Goal: Task Accomplishment & Management: Manage account settings

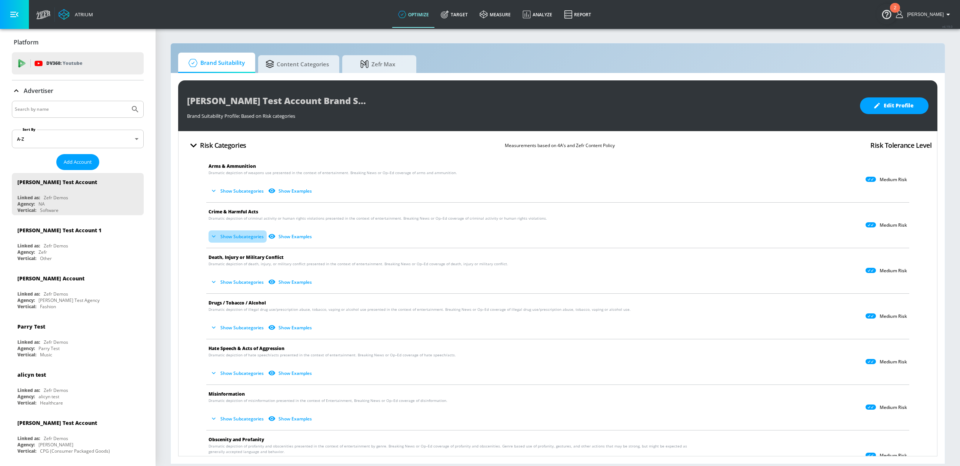
click at [233, 238] on button "Show Subcategories" at bounding box center [237, 236] width 58 height 12
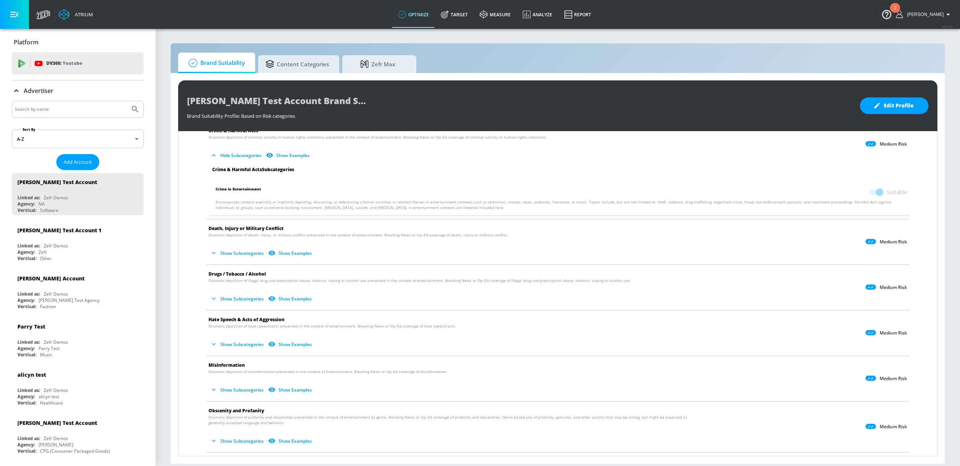
scroll to position [84, 0]
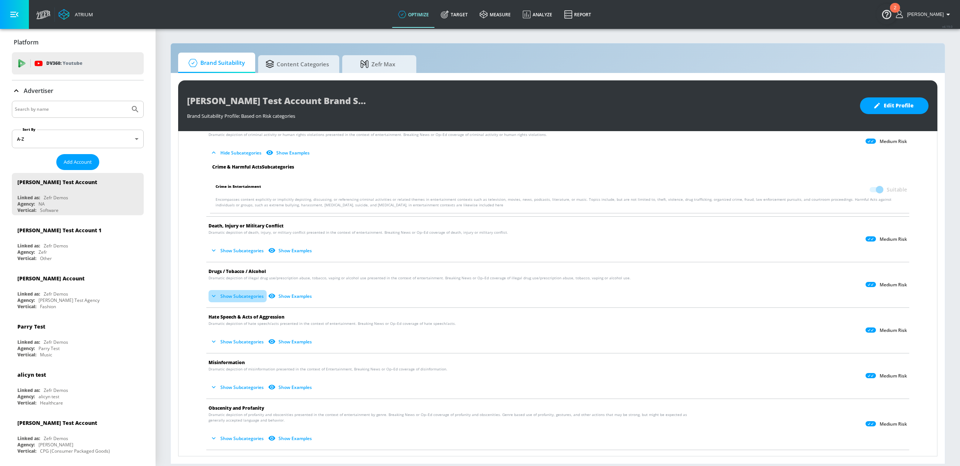
click at [230, 293] on button "Show Subcategories" at bounding box center [237, 296] width 58 height 12
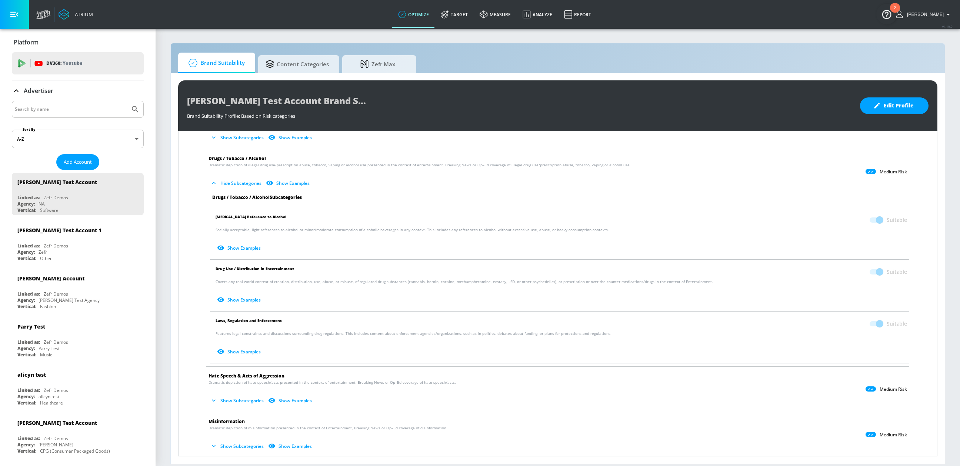
scroll to position [202, 0]
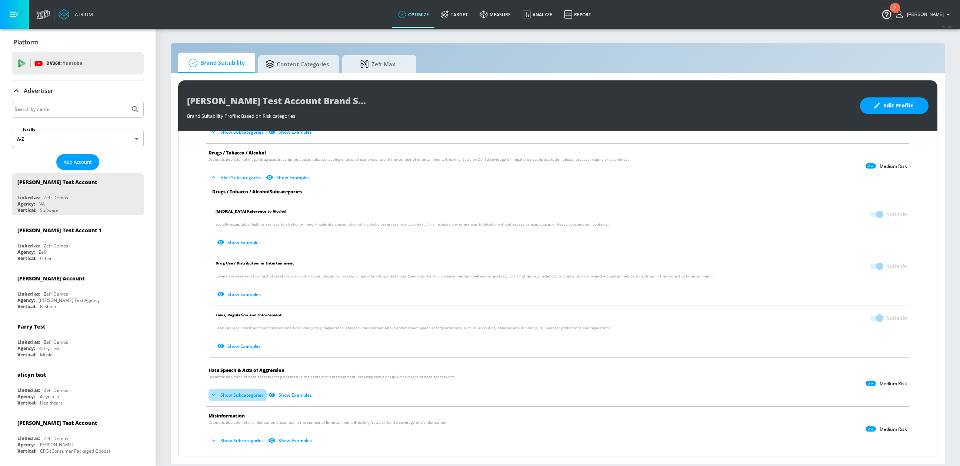
click at [240, 394] on button "Show Subcategories" at bounding box center [237, 395] width 58 height 12
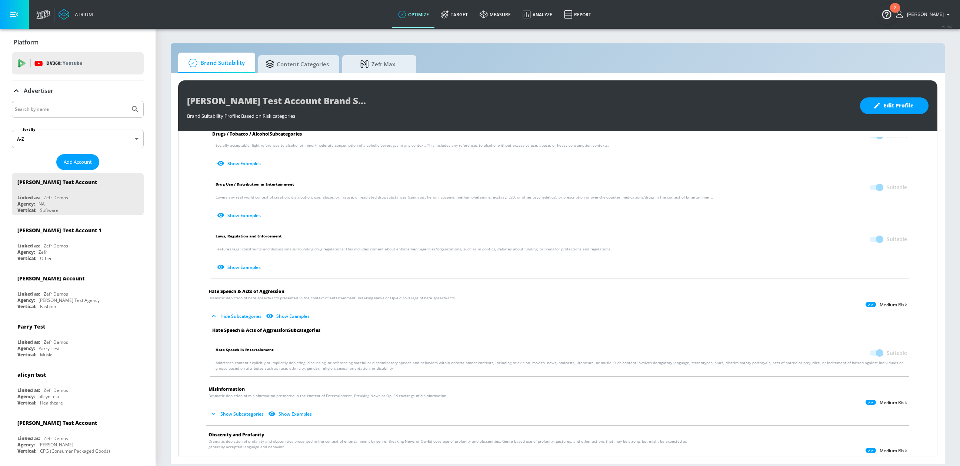
scroll to position [284, 0]
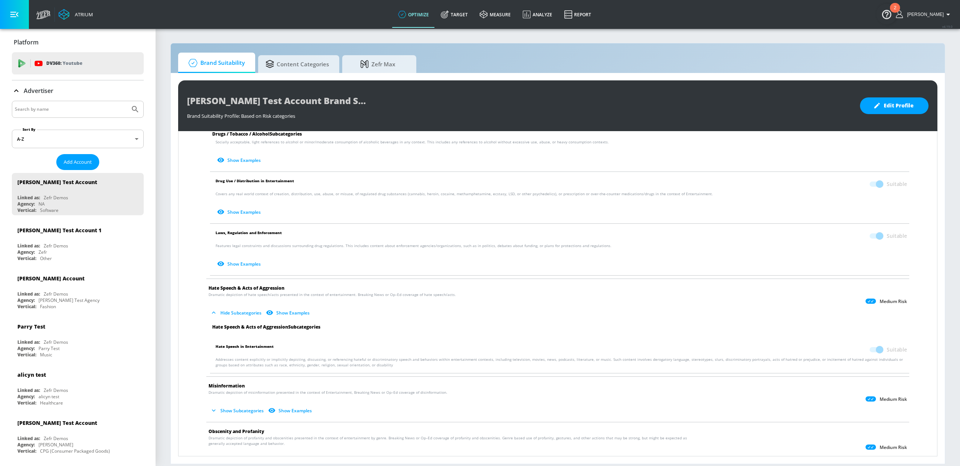
click at [240, 410] on button "Show Subcategories" at bounding box center [237, 410] width 58 height 12
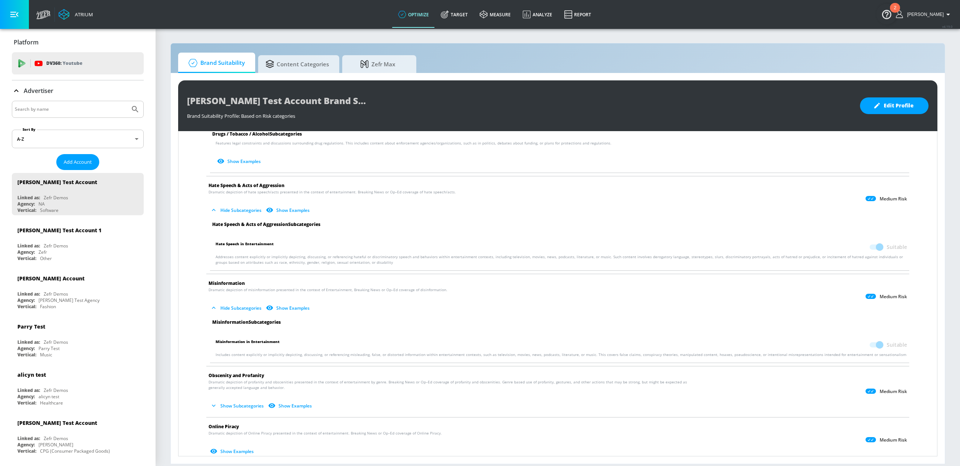
scroll to position [398, 0]
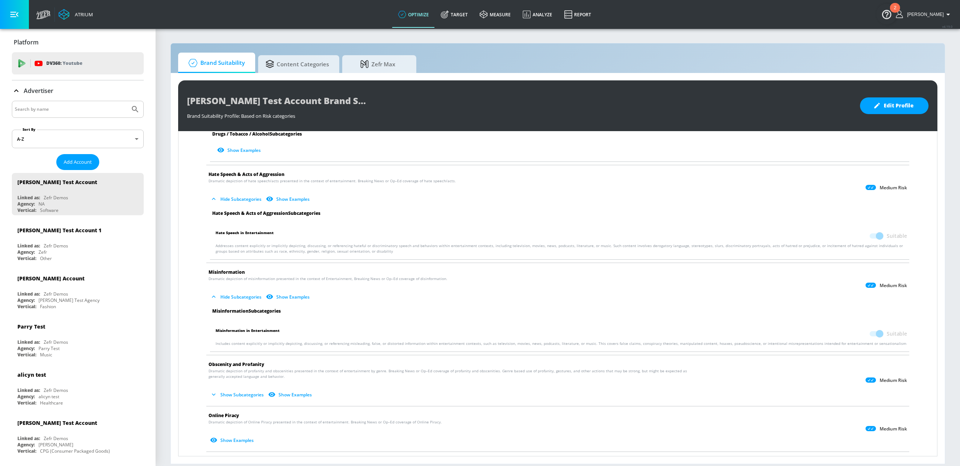
click at [241, 392] on button "Show Subcategories" at bounding box center [237, 394] width 58 height 12
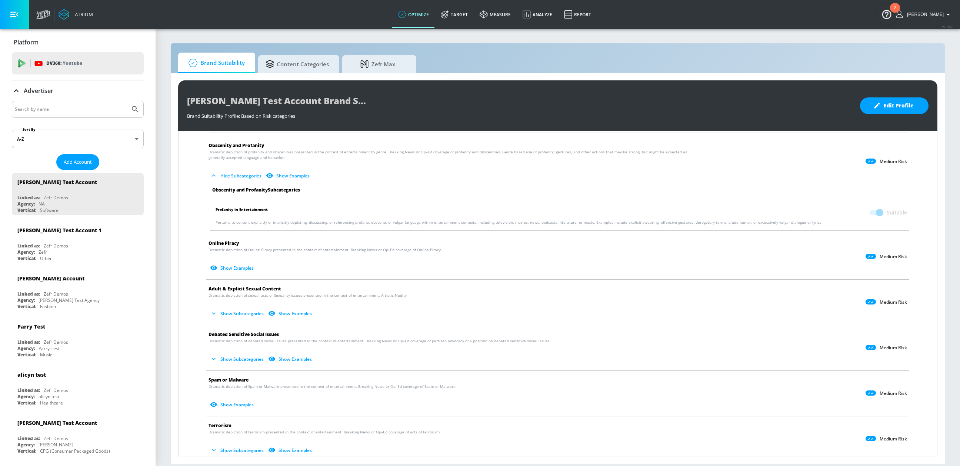
scroll to position [621, 0]
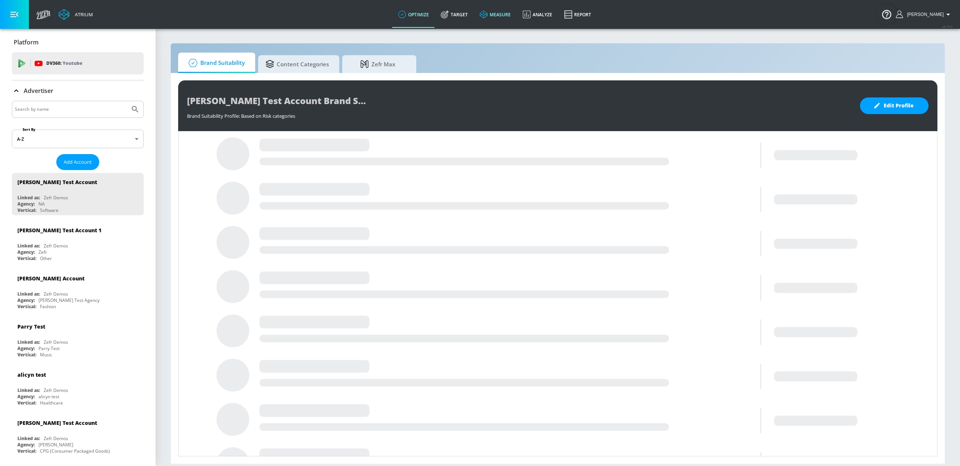
click at [498, 17] on link "measure" at bounding box center [495, 14] width 43 height 27
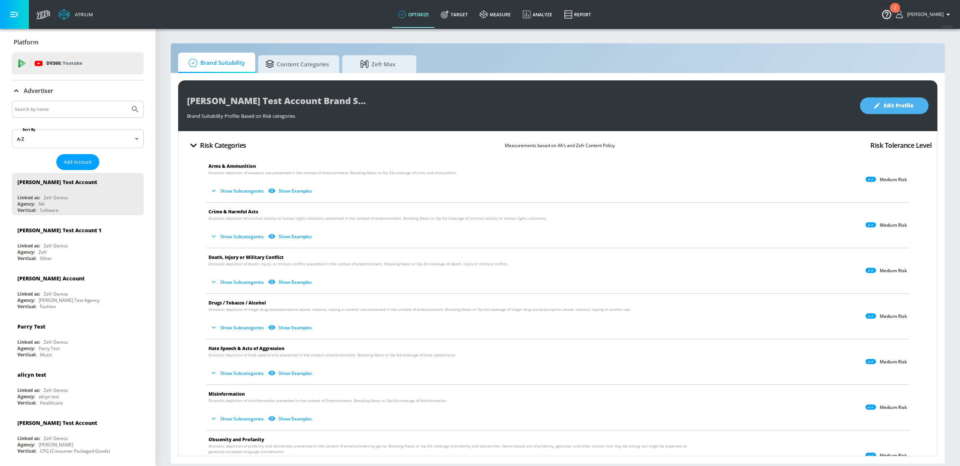
click at [901, 106] on span "Edit Profile" at bounding box center [894, 105] width 39 height 9
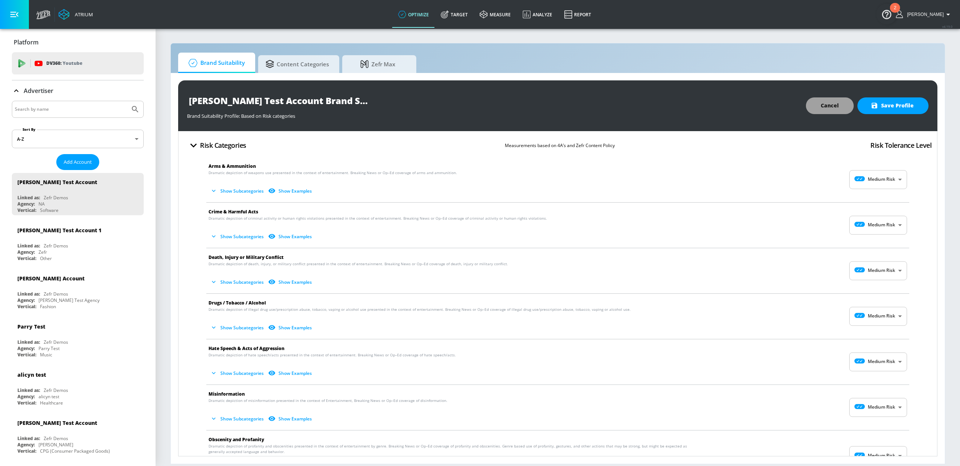
click at [831, 106] on span "Cancel" at bounding box center [830, 105] width 18 height 9
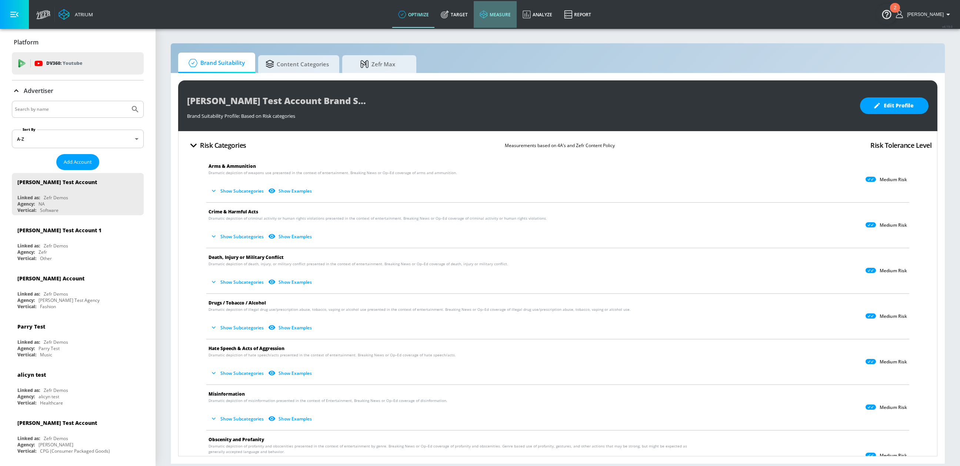
click at [498, 14] on link "measure" at bounding box center [495, 14] width 43 height 27
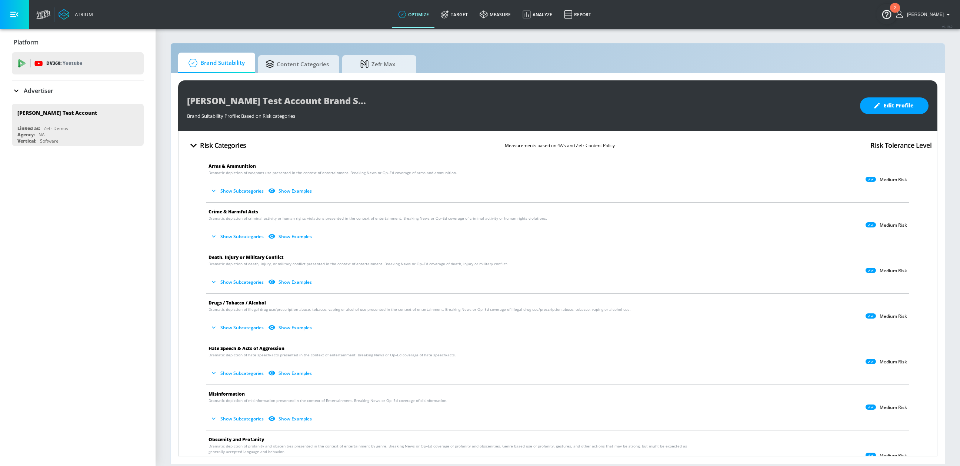
click at [8, 13] on button "button" at bounding box center [14, 14] width 29 height 29
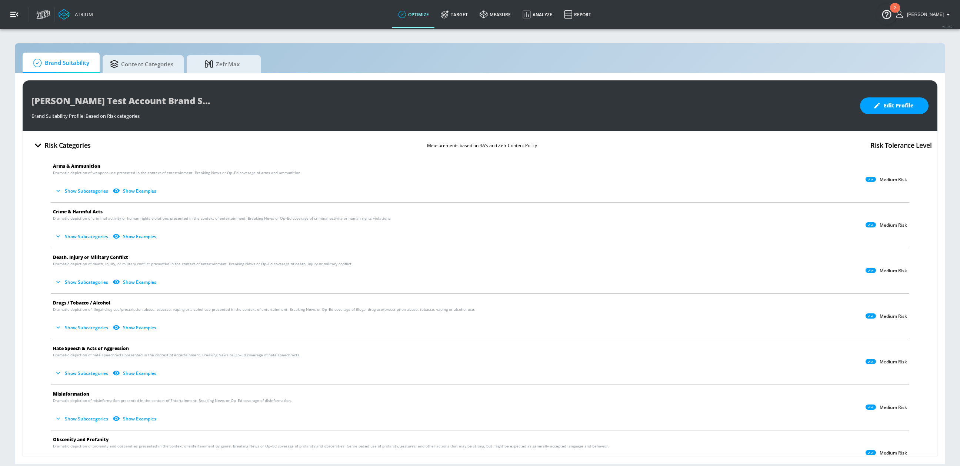
click at [3, 16] on button "button" at bounding box center [14, 14] width 29 height 29
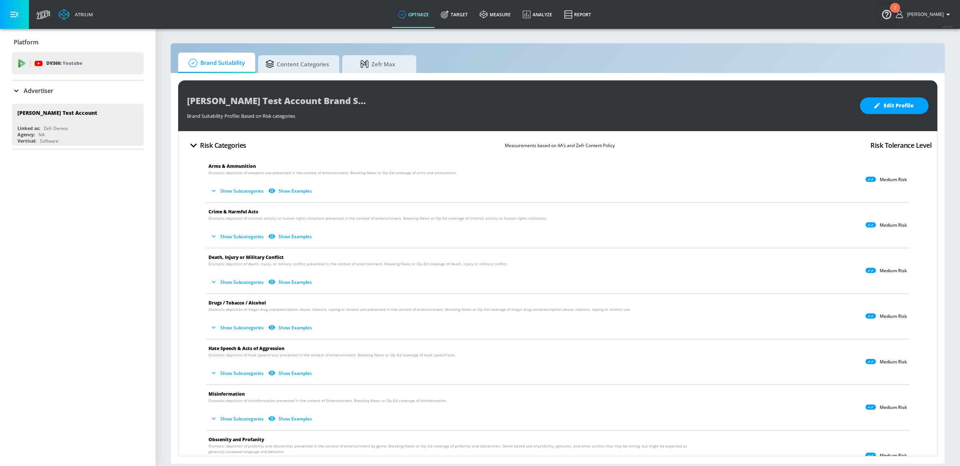
click at [22, 13] on button "button" at bounding box center [14, 14] width 29 height 29
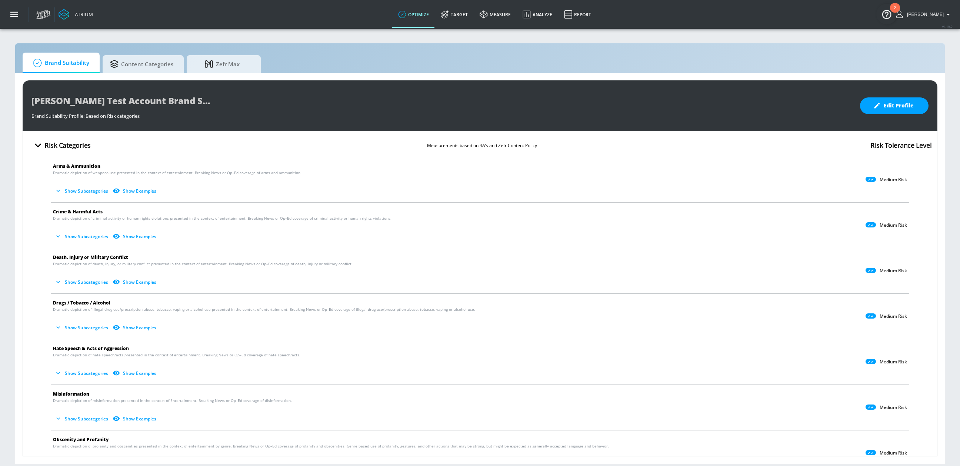
click at [20, 21] on button "button" at bounding box center [14, 14] width 29 height 29
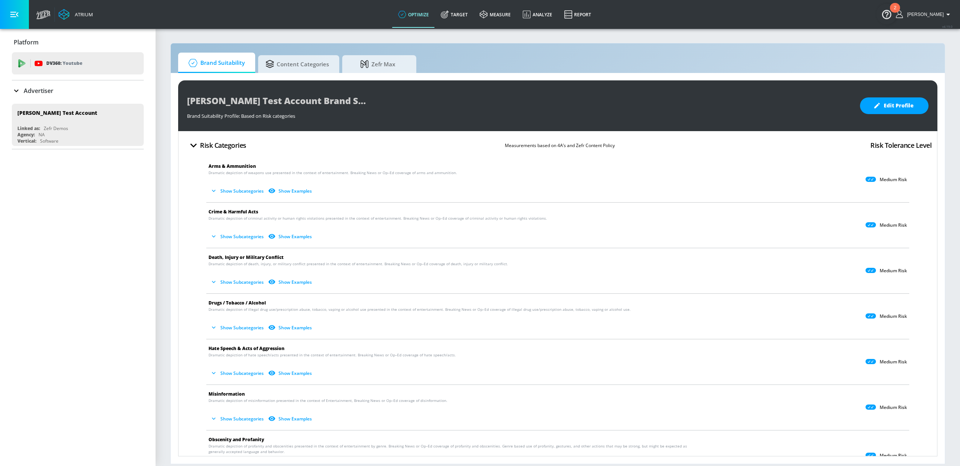
click at [16, 6] on button "button" at bounding box center [14, 14] width 29 height 29
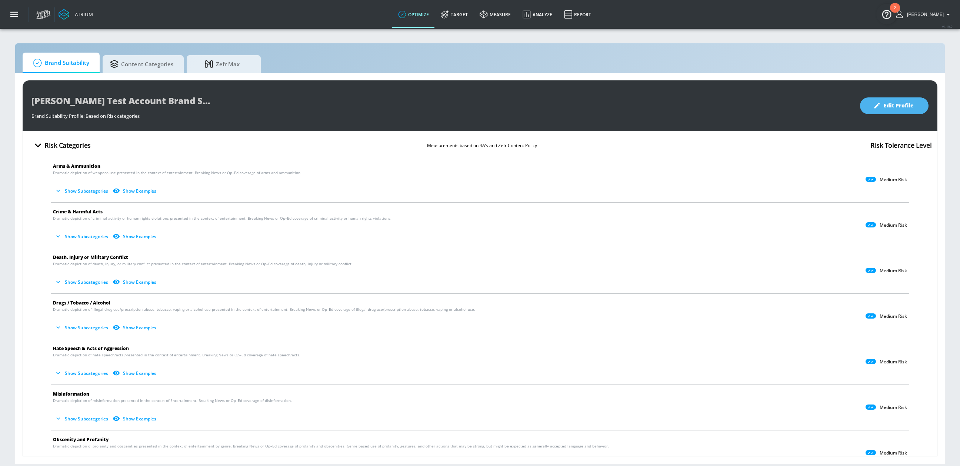
click at [903, 109] on span "Edit Profile" at bounding box center [894, 105] width 39 height 9
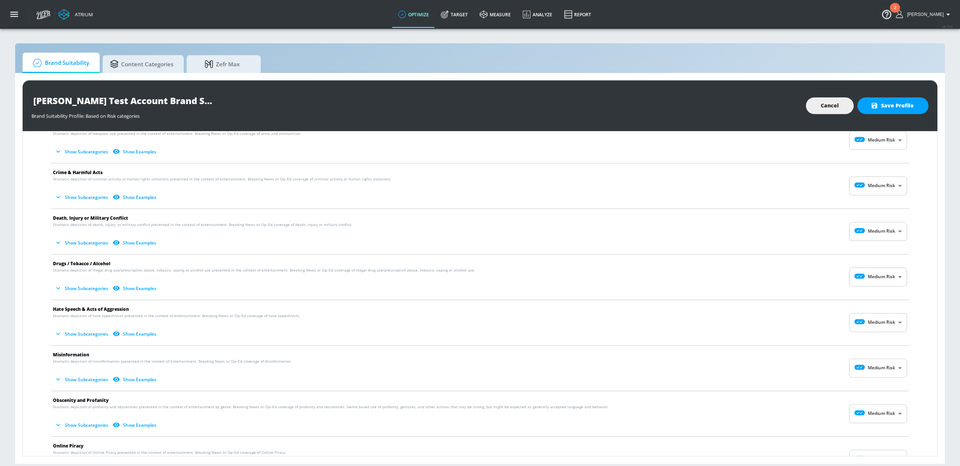
scroll to position [46, 0]
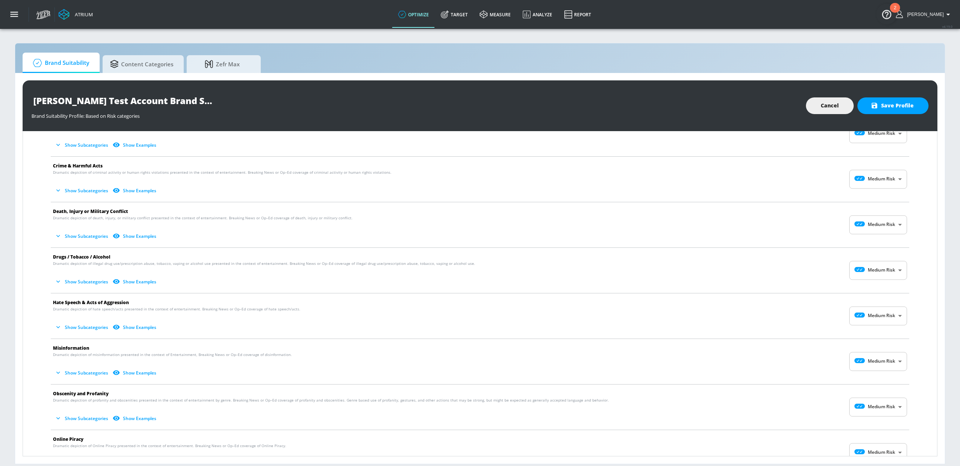
click at [82, 237] on button "Show Subcategories" at bounding box center [82, 236] width 58 height 12
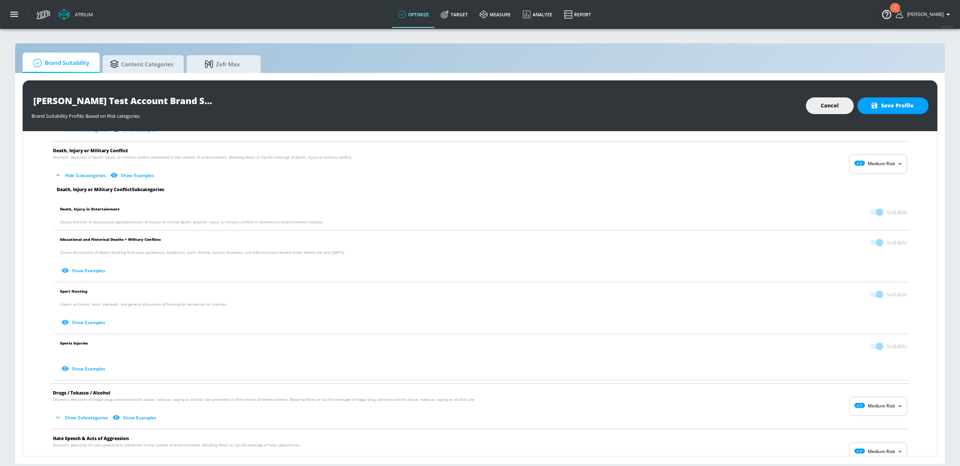
scroll to position [109, 0]
click at [880, 163] on body "Atrium optimize Target measure Analyze Report optimize Target measure Analyze R…" at bounding box center [480, 233] width 960 height 466
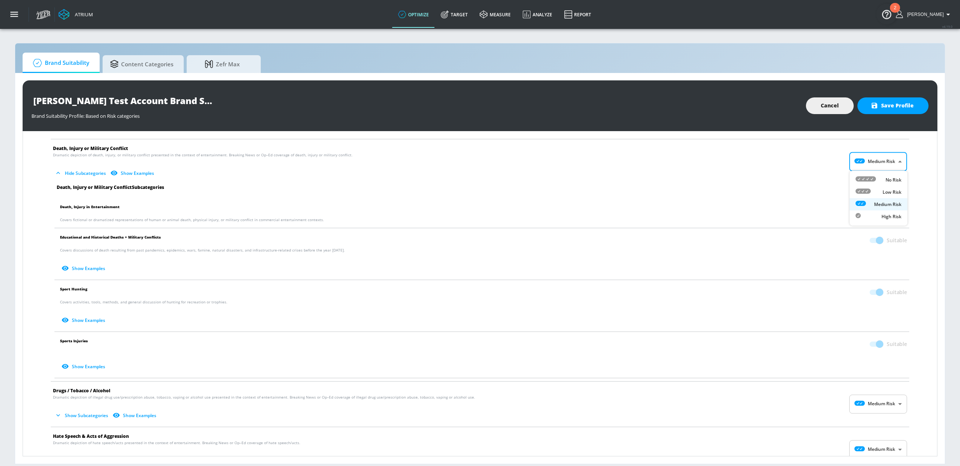
click at [881, 189] on div "Low Risk" at bounding box center [878, 192] width 46 height 8
type input "LOW"
checkbox input "false"
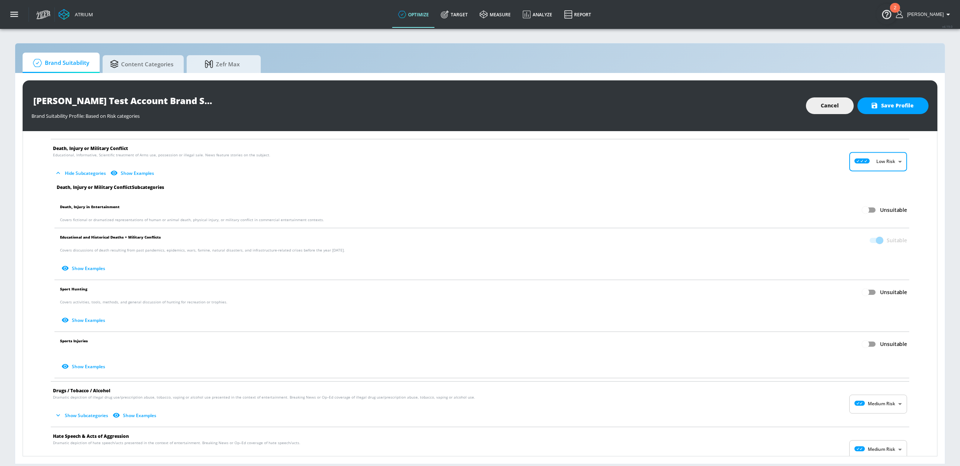
click at [886, 157] on body "Atrium optimize Target measure Analyze Report optimize Target measure Analyze R…" at bounding box center [480, 233] width 960 height 466
click at [885, 218] on p "High Risk" at bounding box center [891, 216] width 20 height 7
type input "HIGH"
checkbox input "true"
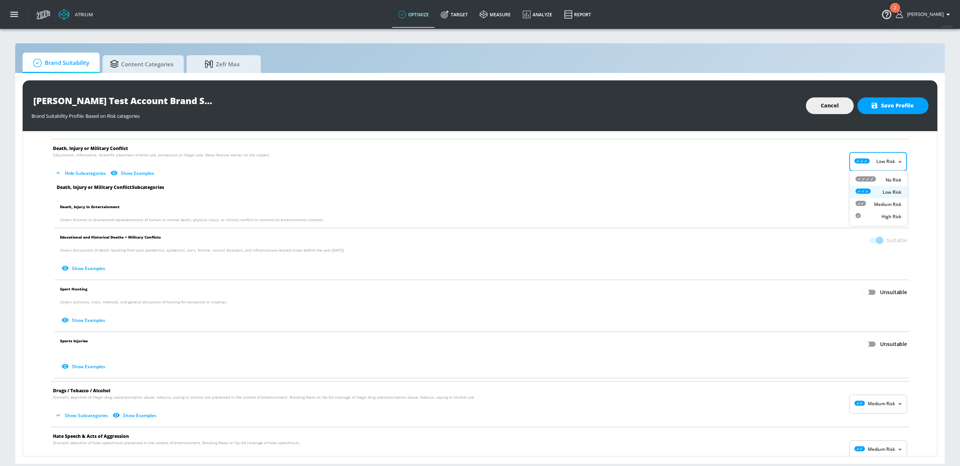
checkbox input "true"
click at [876, 161] on body "Atrium optimize Target measure Analyze Report optimize Target measure Analyze R…" at bounding box center [480, 233] width 960 height 466
click at [872, 203] on div "Medium Risk" at bounding box center [878, 204] width 46 height 8
drag, startPoint x: 57, startPoint y: 236, endPoint x: 183, endPoint y: 236, distance: 125.5
click at [183, 236] on li "Educational and Historical Deaths + Military Conflicts Suitable Covers discussi…" at bounding box center [482, 253] width 862 height 51
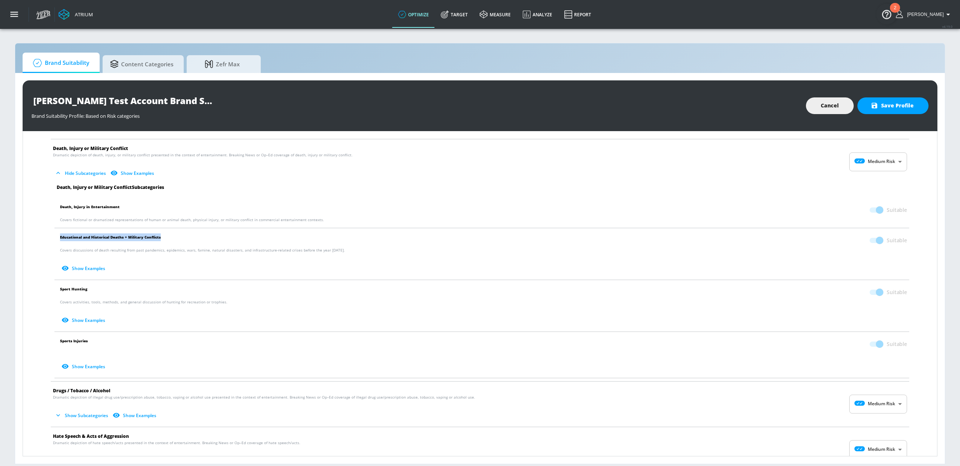
click at [876, 160] on body "Atrium optimize Target measure Analyze Report optimize Target measure Analyze R…" at bounding box center [480, 233] width 960 height 466
click at [876, 192] on div "Low Risk" at bounding box center [878, 192] width 46 height 8
type input "LOW"
checkbox input "false"
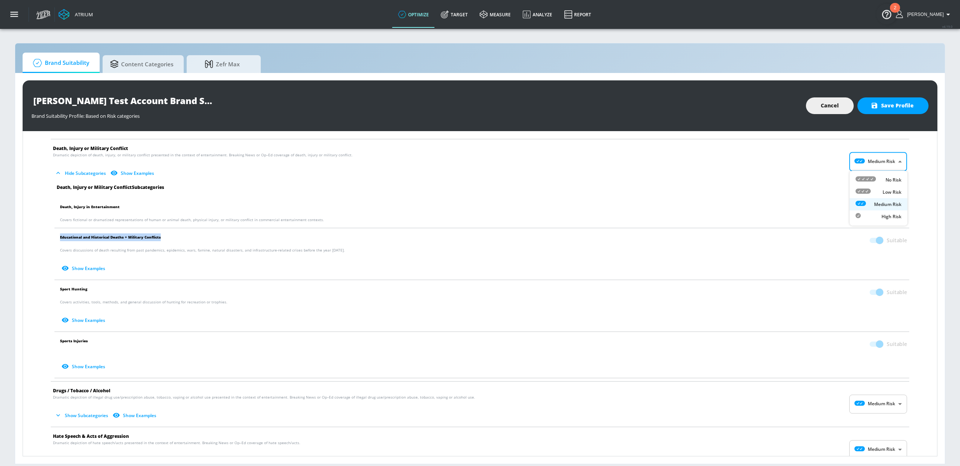
checkbox input "false"
click at [873, 164] on body "Atrium optimize Target measure Analyze Report optimize Target measure Analyze R…" at bounding box center [480, 233] width 960 height 466
click at [878, 204] on p "Medium Risk" at bounding box center [887, 204] width 27 height 7
type input "MEDIUM"
checkbox input "true"
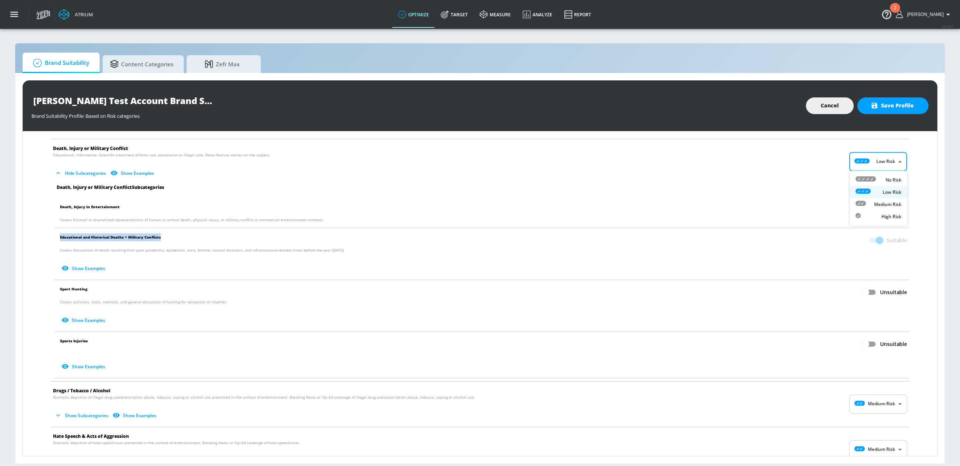
checkbox input "true"
click at [891, 159] on body "Atrium optimize Target measure Analyze Report optimize Target measure Analyze R…" at bounding box center [480, 233] width 960 height 466
click at [882, 192] on p "Low Risk" at bounding box center [891, 192] width 19 height 7
type input "LOW"
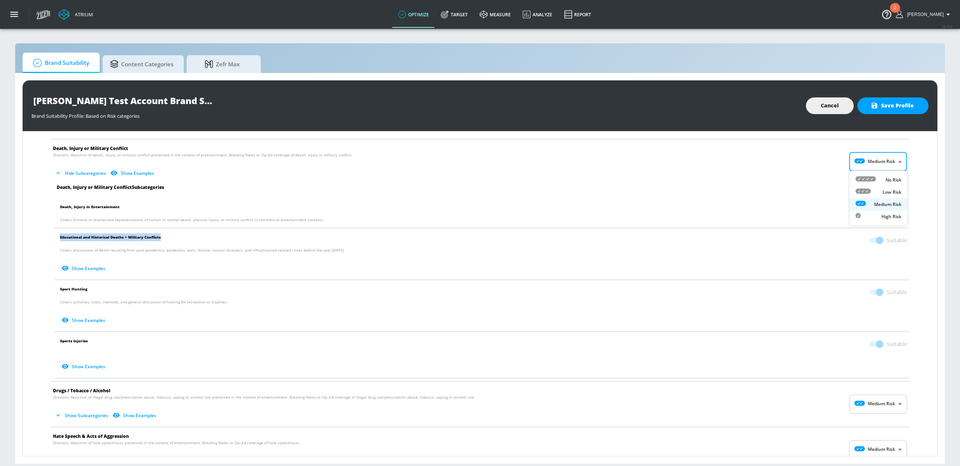
checkbox input "false"
click at [872, 169] on body "Atrium optimize Target measure Analyze Report optimize Target measure Analyze R…" at bounding box center [480, 233] width 960 height 466
click at [871, 180] on icon at bounding box center [865, 178] width 20 height 5
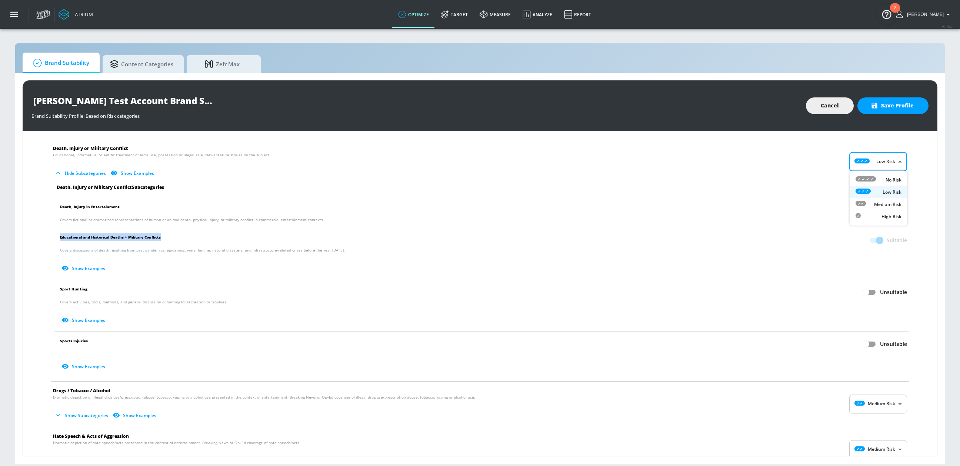
type input "MINIMAL"
checkbox input "false"
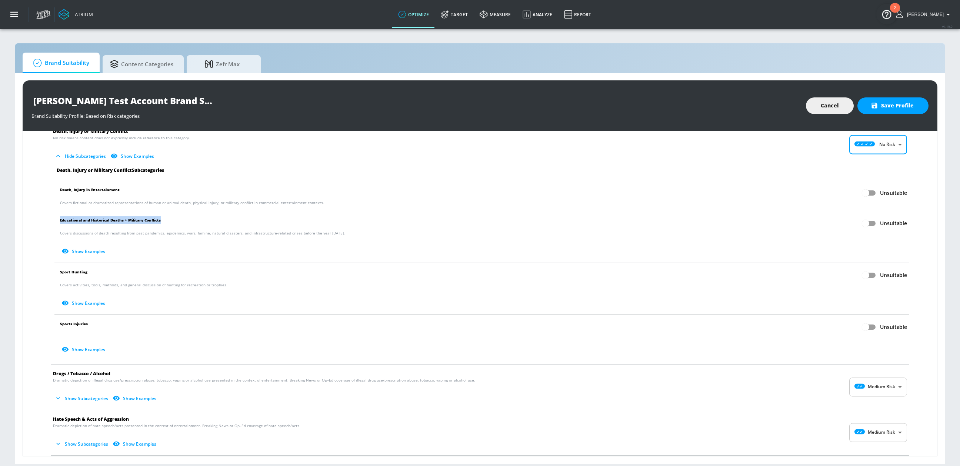
scroll to position [118, 0]
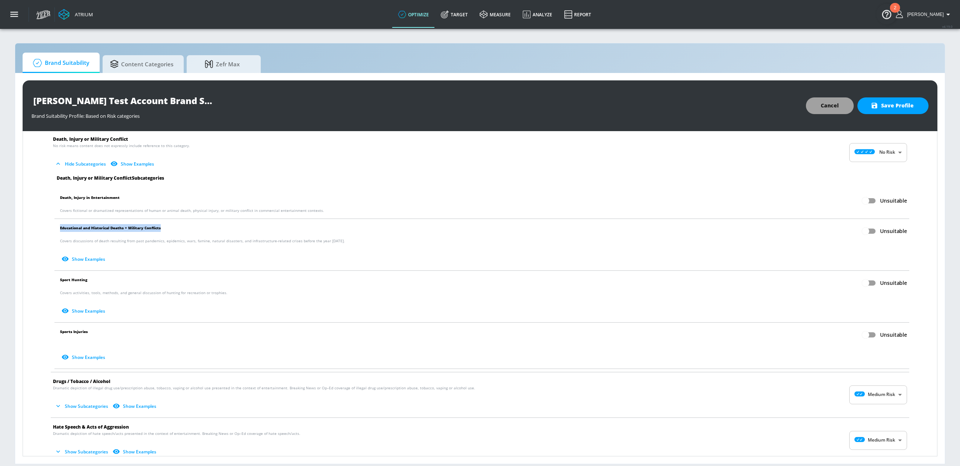
click at [833, 108] on span "Cancel" at bounding box center [830, 105] width 18 height 9
checkbox input "true"
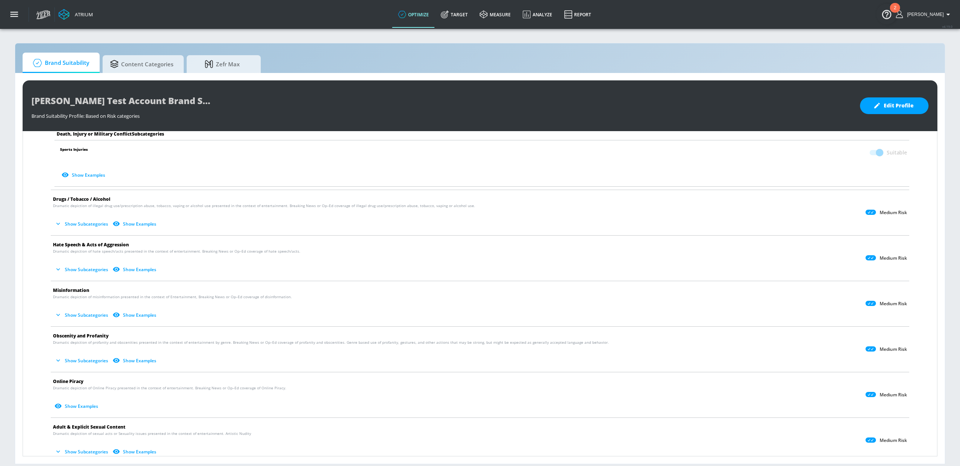
scroll to position [328, 0]
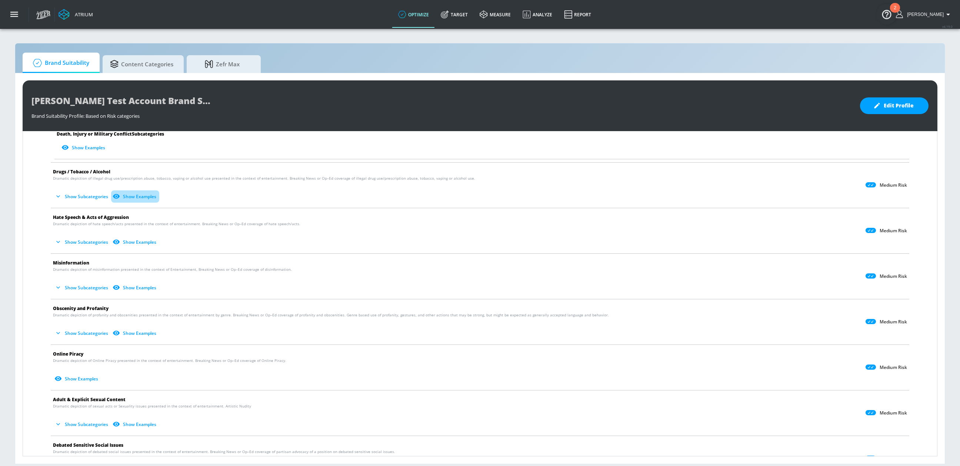
click at [142, 195] on button "Show Examples" at bounding box center [135, 196] width 48 height 12
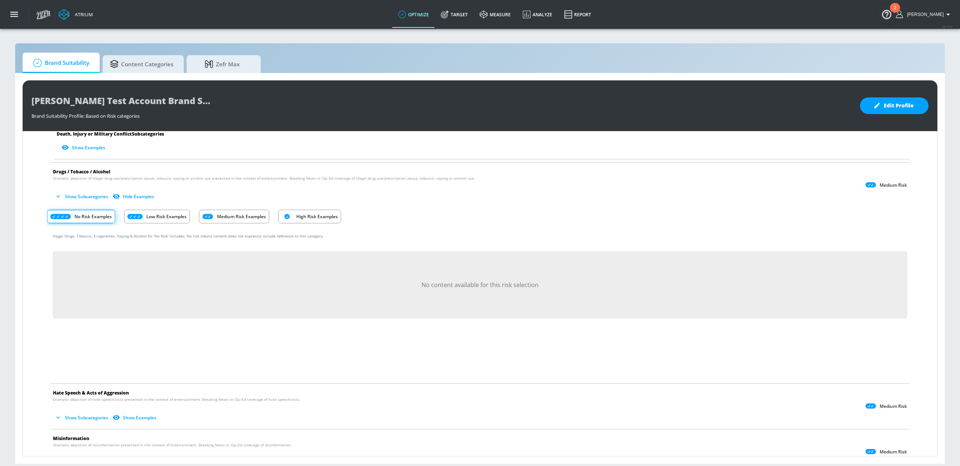
click at [154, 213] on p "Low Risk Examples" at bounding box center [166, 217] width 40 height 8
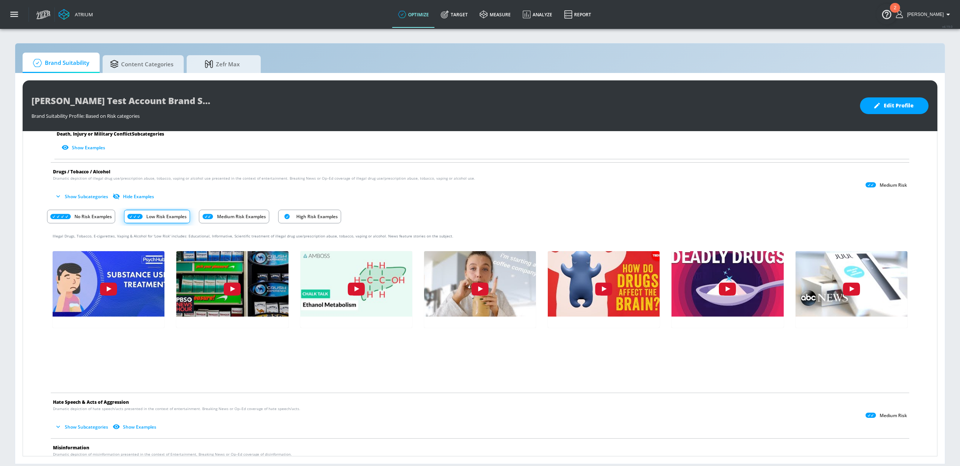
click at [226, 216] on p "Medium Risk Examples" at bounding box center [241, 217] width 49 height 8
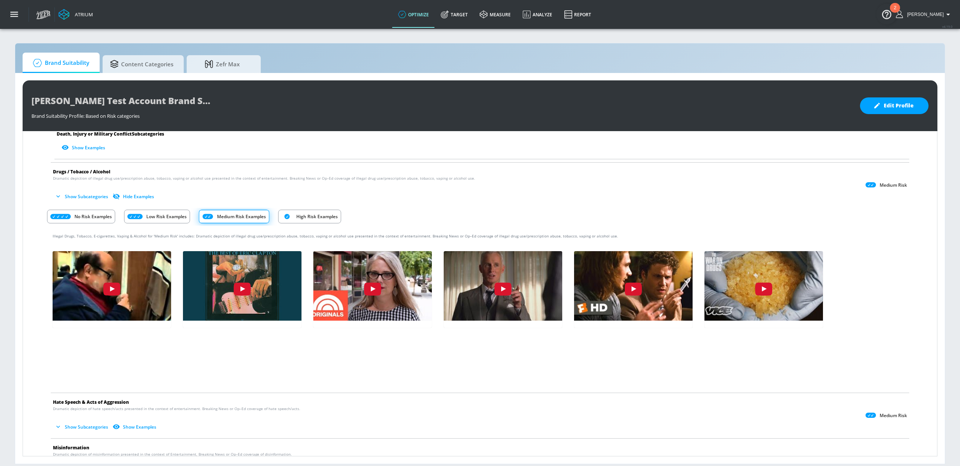
click at [297, 215] on p "High Risk Examples" at bounding box center [316, 217] width 41 height 8
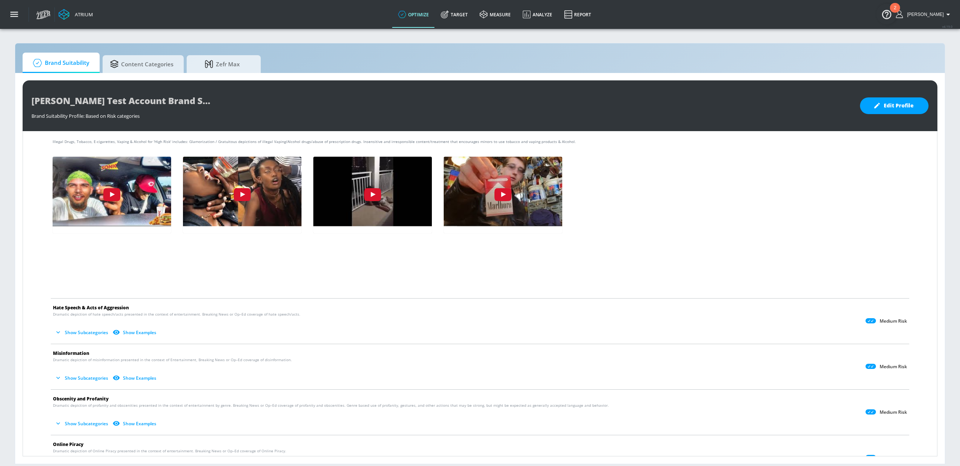
scroll to position [428, 0]
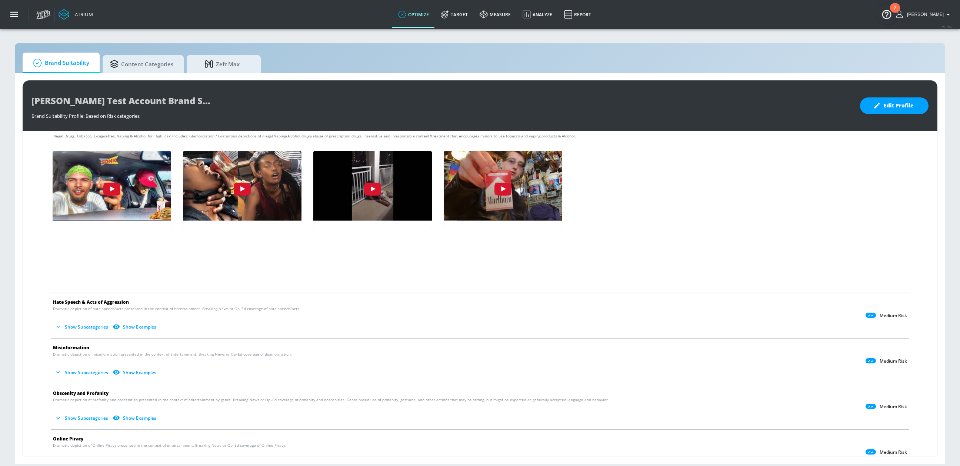
click at [143, 327] on button "Show Examples" at bounding box center [135, 327] width 48 height 12
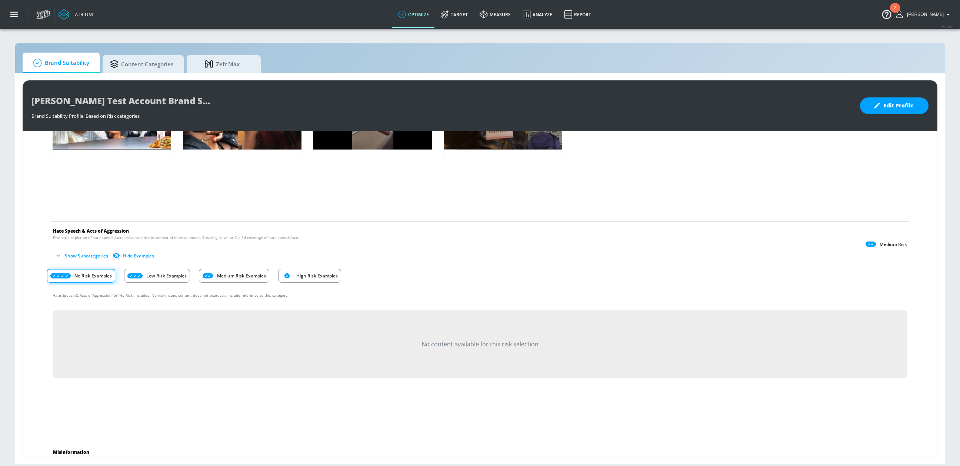
scroll to position [500, 0]
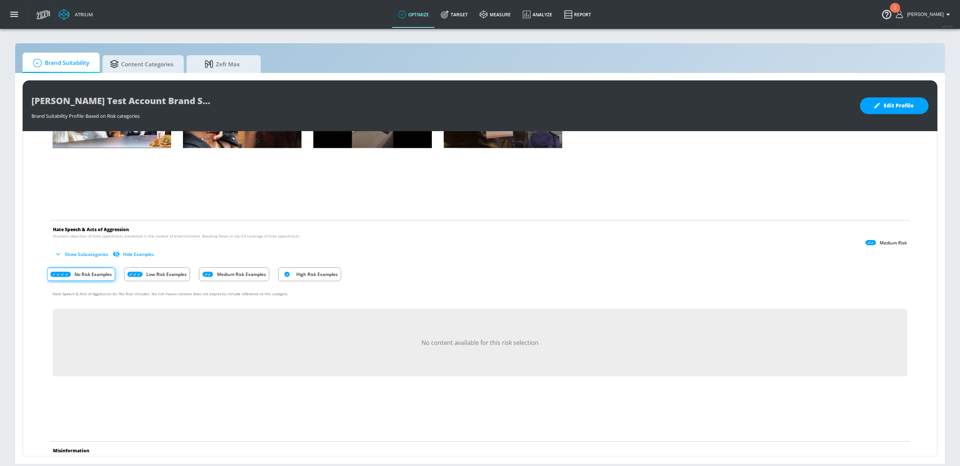
click at [159, 280] on button "Low Risk Examples" at bounding box center [157, 275] width 66 height 18
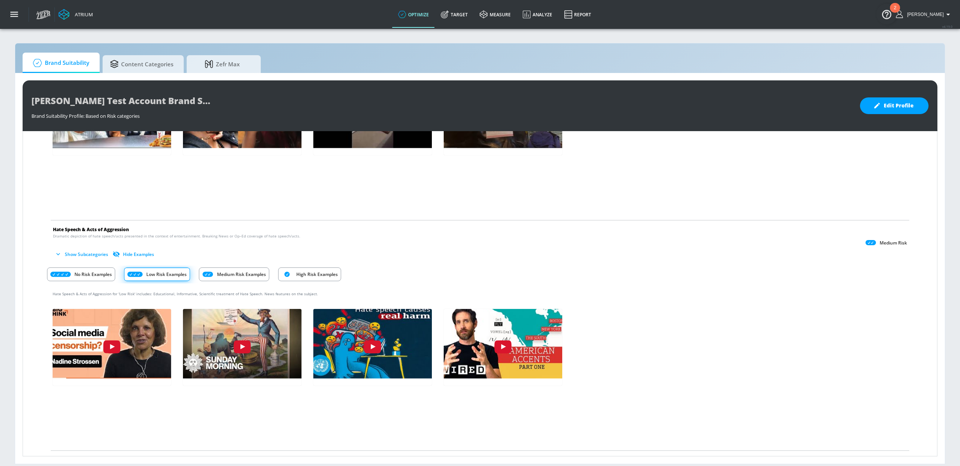
click at [217, 273] on p "Medium Risk Examples" at bounding box center [241, 274] width 49 height 8
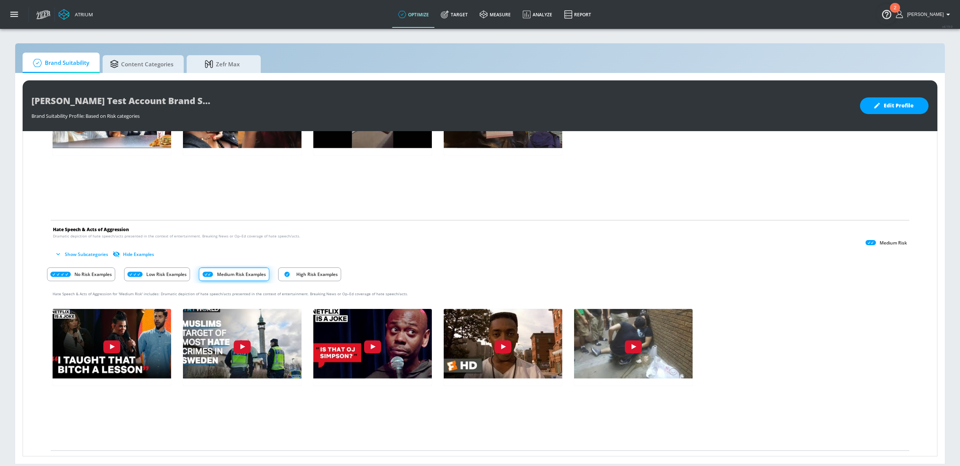
click at [300, 267] on div "High Risk Examples" at bounding box center [309, 274] width 63 height 14
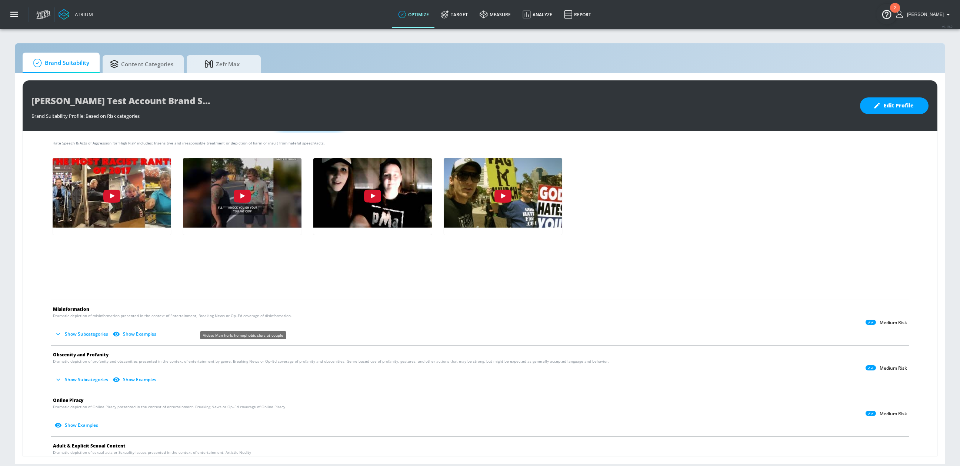
scroll to position [654, 0]
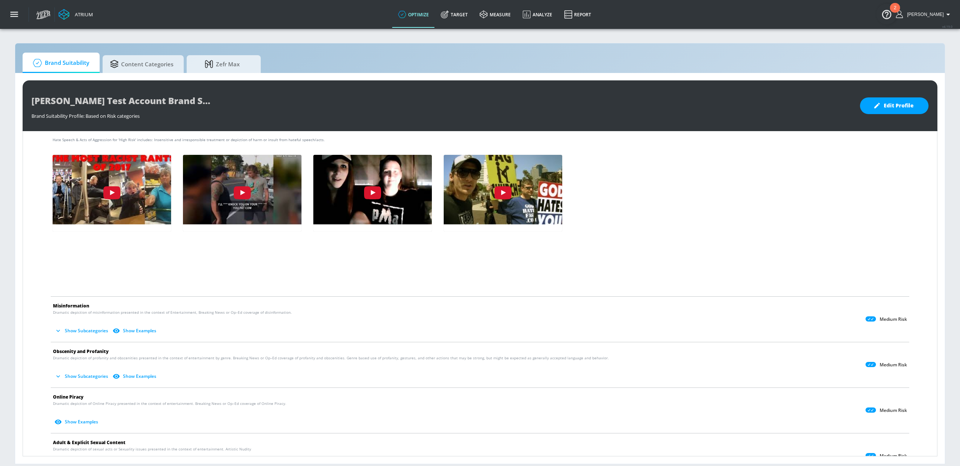
click at [135, 328] on button "Show Examples" at bounding box center [135, 330] width 48 height 12
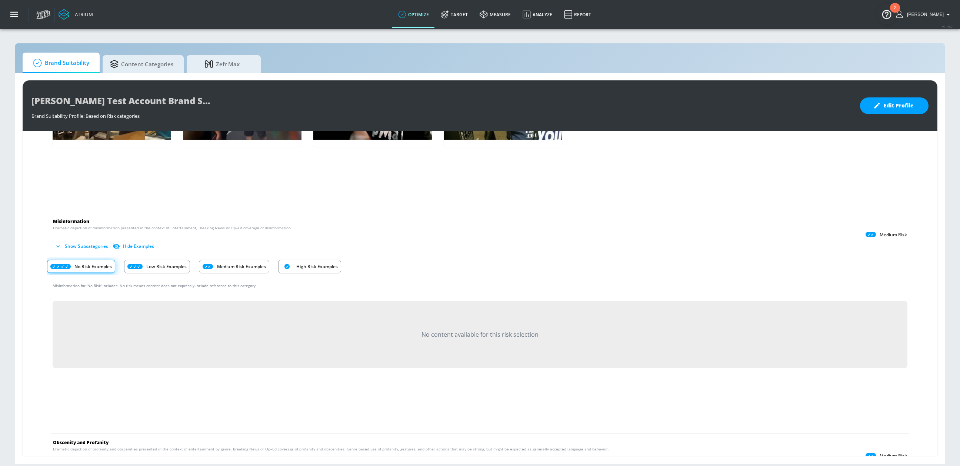
scroll to position [741, 0]
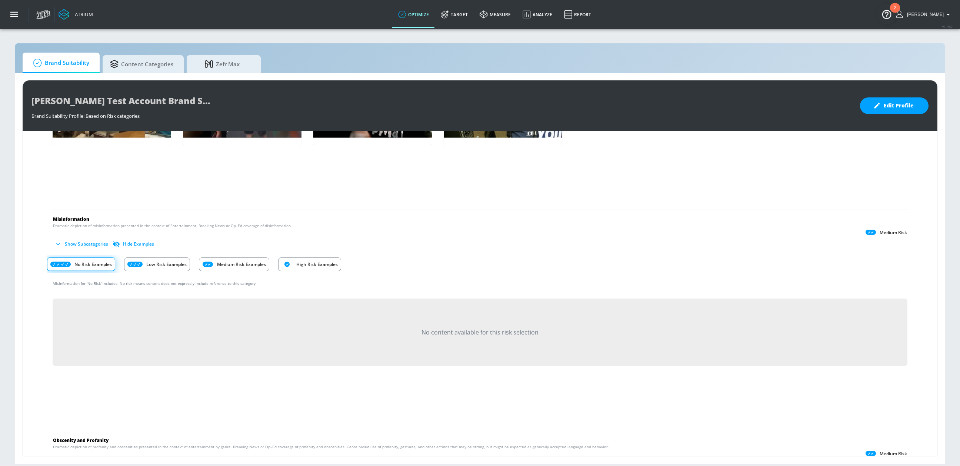
click at [137, 245] on button "Hide Examples" at bounding box center [134, 244] width 46 height 12
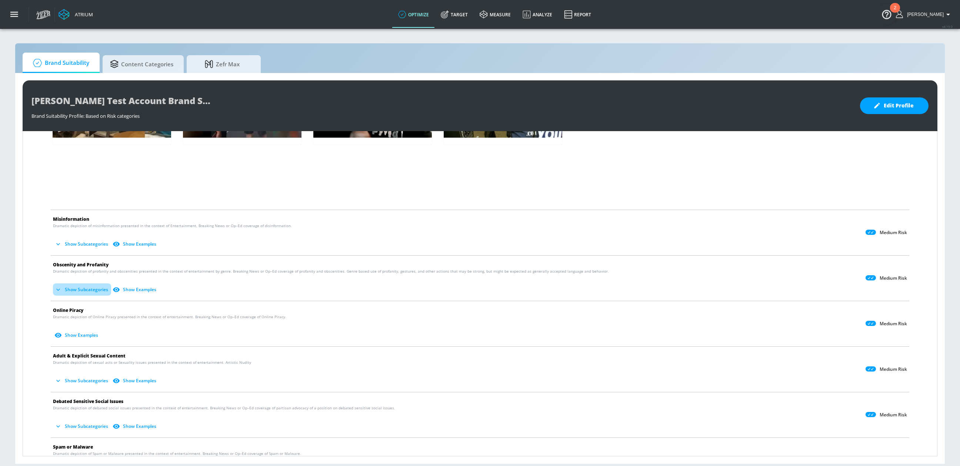
click at [89, 290] on button "Show Subcategories" at bounding box center [82, 289] width 58 height 12
click at [89, 290] on button "Hide Subcategories" at bounding box center [81, 289] width 56 height 12
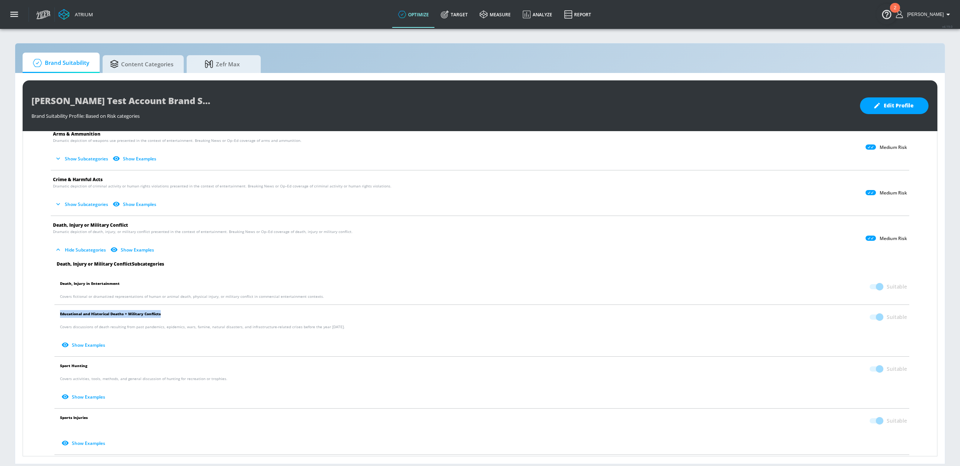
scroll to position [34, 0]
click at [134, 248] on button "Show Examples" at bounding box center [133, 248] width 48 height 12
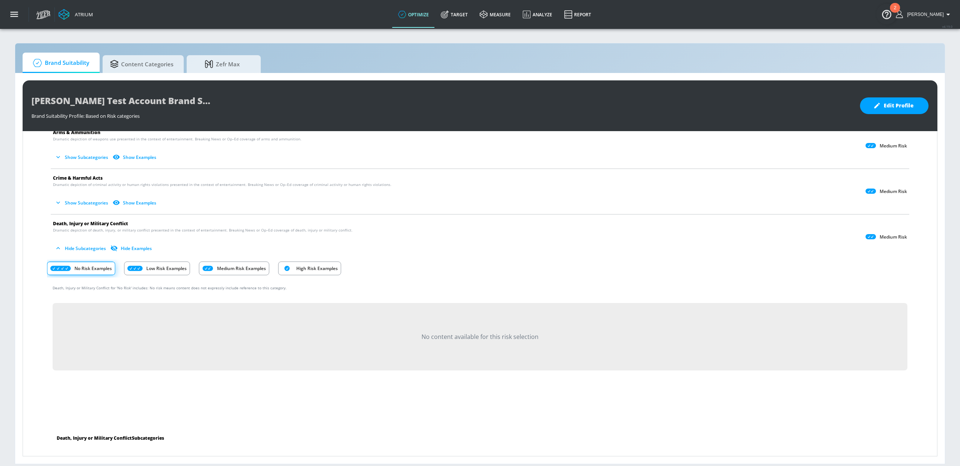
click at [140, 264] on div "Low Risk Examples" at bounding box center [157, 268] width 66 height 14
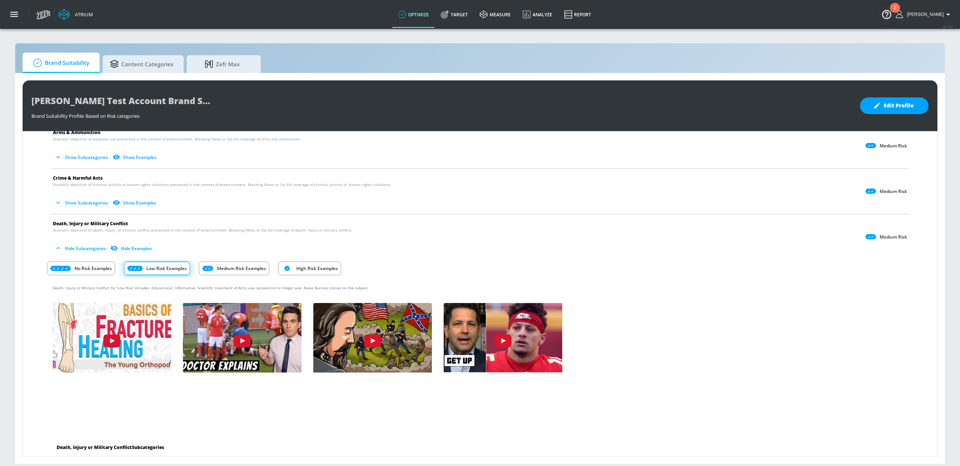
click at [207, 266] on icon "Risk Category Examples" at bounding box center [208, 268] width 10 height 5
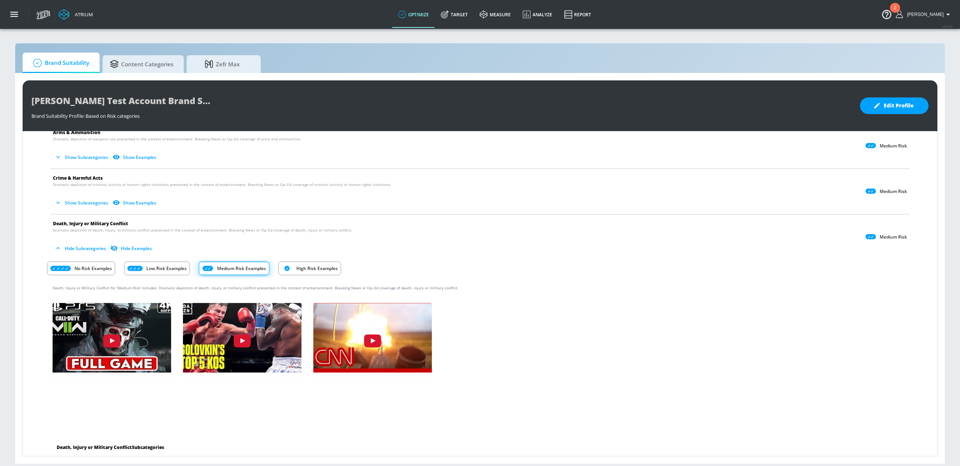
click at [286, 264] on div "High Risk Examples" at bounding box center [309, 268] width 63 height 14
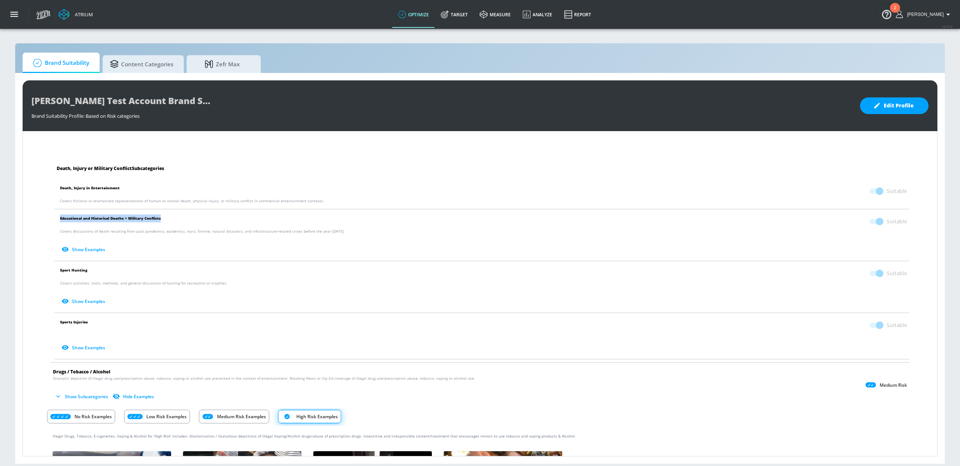
scroll to position [315, 0]
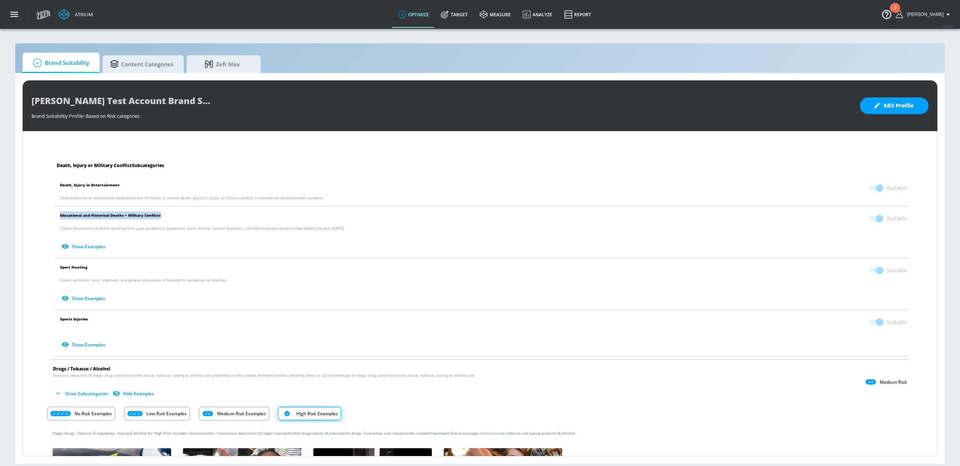
click at [93, 295] on button "Show Examples" at bounding box center [84, 298] width 48 height 12
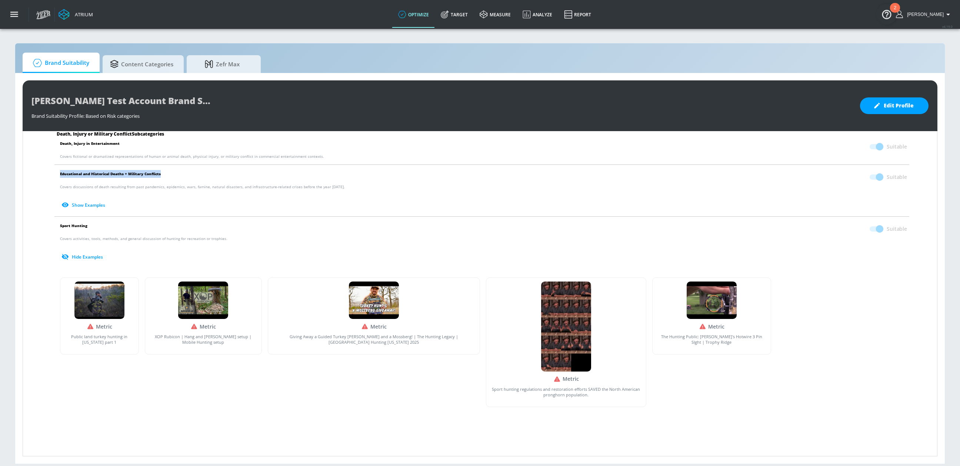
scroll to position [333, 0]
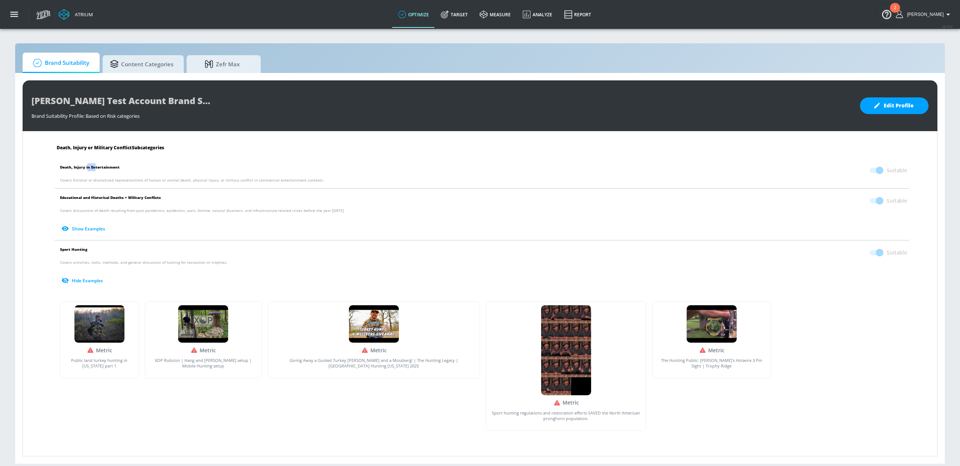
drag, startPoint x: 87, startPoint y: 166, endPoint x: 95, endPoint y: 166, distance: 8.1
click at [95, 166] on span "Death, Injury in Entertainment" at bounding box center [90, 170] width 60 height 14
click at [90, 225] on button "Show Examples" at bounding box center [84, 229] width 48 height 12
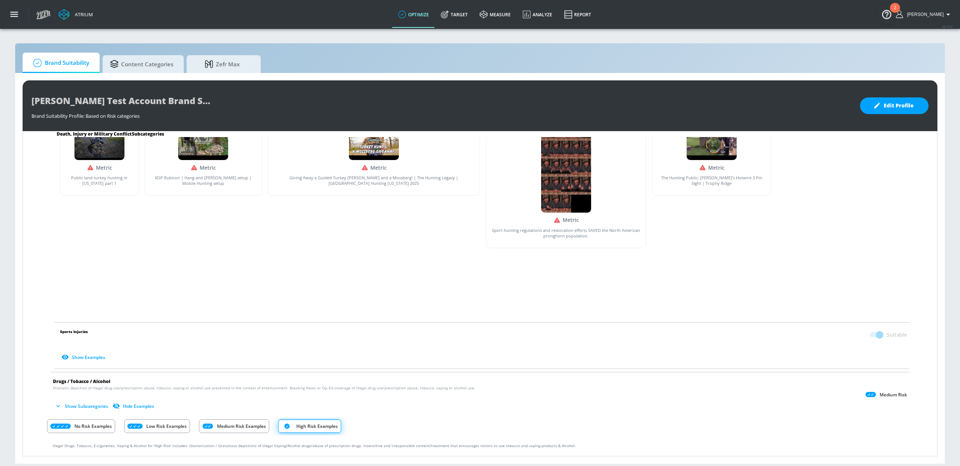
scroll to position [731, 0]
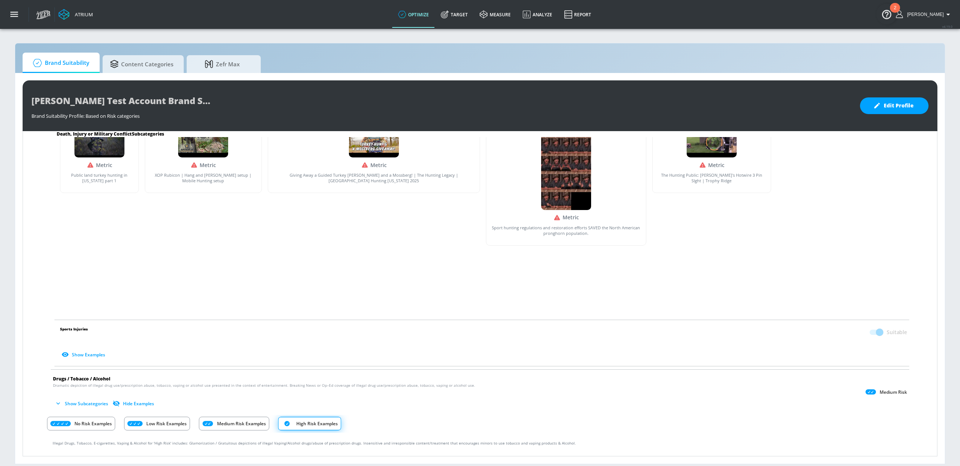
click at [103, 348] on button "Show Examples" at bounding box center [84, 354] width 48 height 12
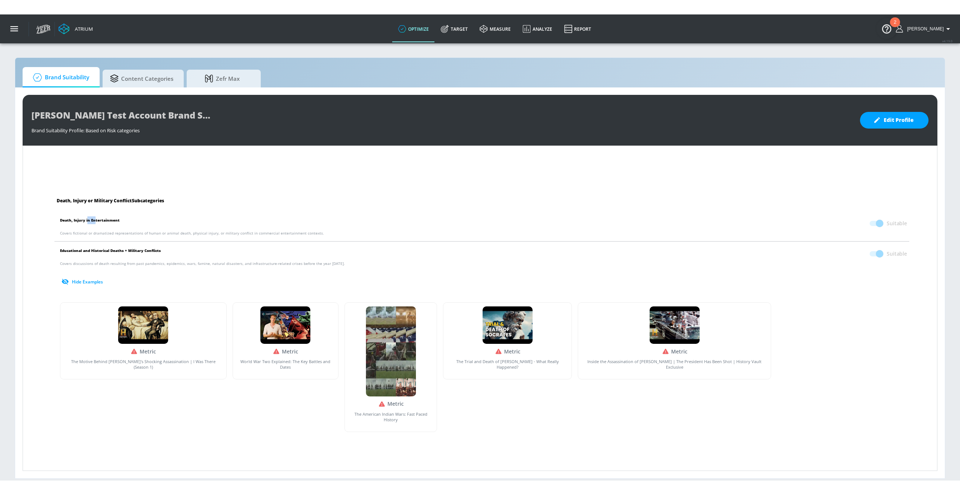
scroll to position [282, 0]
